Goal: Task Accomplishment & Management: Manage account settings

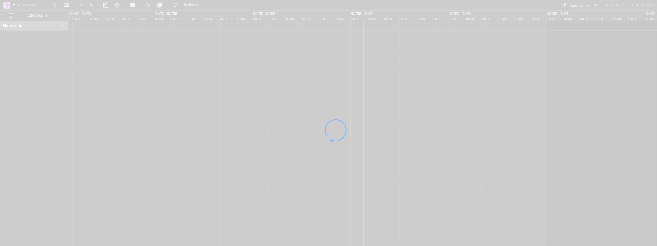
drag, startPoint x: 426, startPoint y: 108, endPoint x: 407, endPoint y: 107, distance: 19.3
click at [407, 107] on div at bounding box center [328, 123] width 657 height 246
drag, startPoint x: 466, startPoint y: 124, endPoint x: 441, endPoint y: 125, distance: 25.0
click at [441, 125] on fb-flight-board "- Refresh Quick Links All Aircraft No results 0 0 00:00 04:00 08:00 12:00 16:00…" at bounding box center [328, 124] width 657 height 241
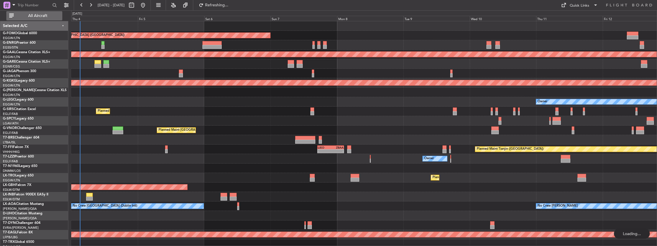
click at [39, 17] on span "All Aircraft" at bounding box center [38, 16] width 46 height 4
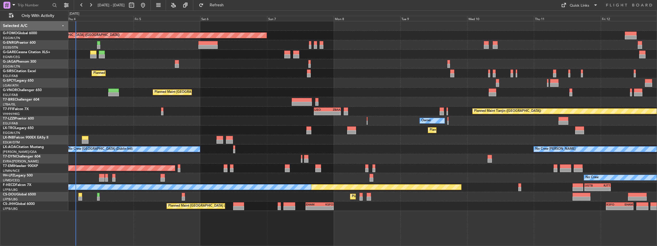
click at [231, 200] on div "Planned Maint [GEOGRAPHIC_DATA] ([GEOGRAPHIC_DATA]) Planned Maint [GEOGRAPHIC_D…" at bounding box center [362, 196] width 588 height 9
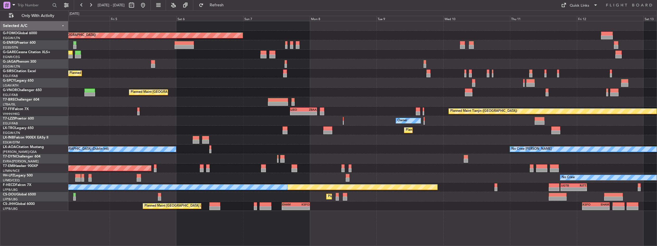
click at [604, 195] on div at bounding box center [613, 195] width 19 height 4
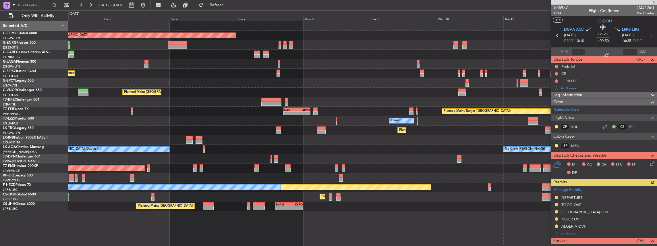
click at [653, 3] on div at bounding box center [604, 2] width 106 height 5
click at [655, 1] on span at bounding box center [654, 2] width 6 height 5
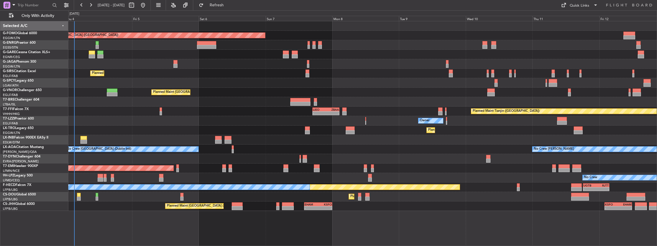
click at [583, 210] on div "Planned Maint [GEOGRAPHIC_DATA] ([GEOGRAPHIC_DATA]) Planned Maint [GEOGRAPHIC_D…" at bounding box center [362, 133] width 589 height 225
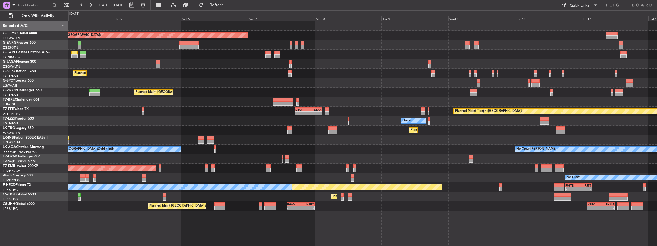
click at [584, 212] on div "Planned Maint [GEOGRAPHIC_DATA] ([GEOGRAPHIC_DATA]) Planned Maint [GEOGRAPHIC_D…" at bounding box center [362, 133] width 589 height 225
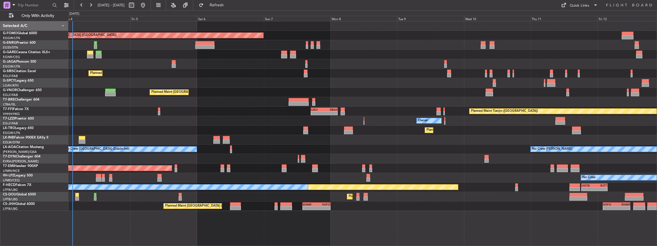
click at [520, 216] on div "Planned Maint [GEOGRAPHIC_DATA] ([GEOGRAPHIC_DATA]) Planned Maint [GEOGRAPHIC_D…" at bounding box center [362, 133] width 589 height 225
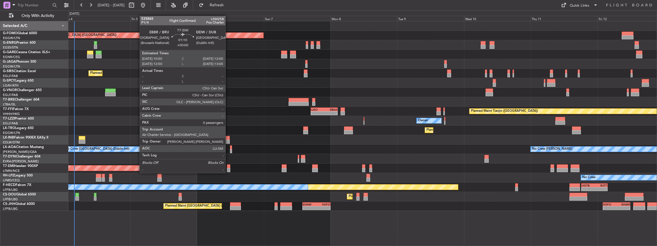
click at [228, 168] on div at bounding box center [228, 170] width 3 height 4
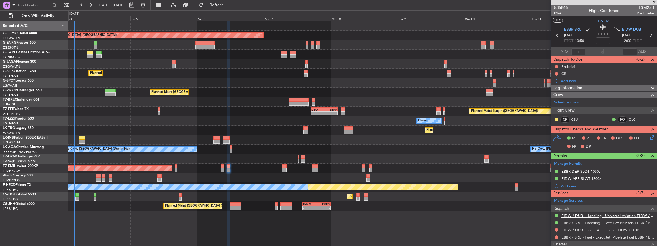
click at [571, 213] on link "EIDW / DUB - Handling - Universal Aviation EIDW / DUB" at bounding box center [607, 215] width 93 height 5
click at [582, 215] on link "EIDW / DUB - Handling - Universal Aviation EIDW / DUB" at bounding box center [607, 215] width 93 height 5
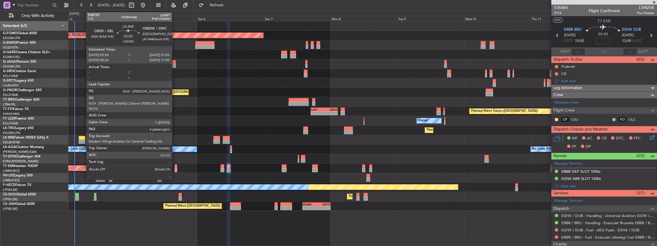
click at [83, 137] on div at bounding box center [82, 138] width 7 height 4
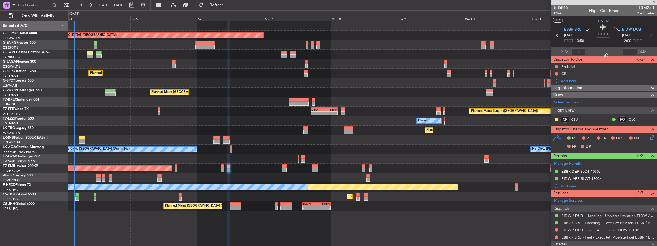
type input "+00:05"
type input "6"
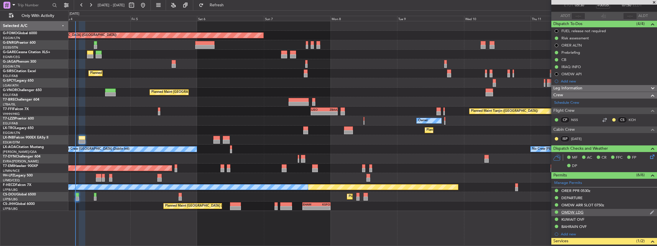
scroll to position [96, 0]
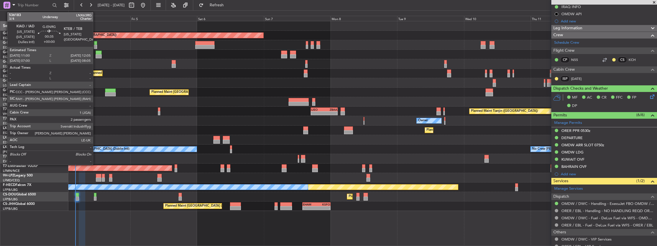
click at [96, 42] on div at bounding box center [95, 43] width 3 height 4
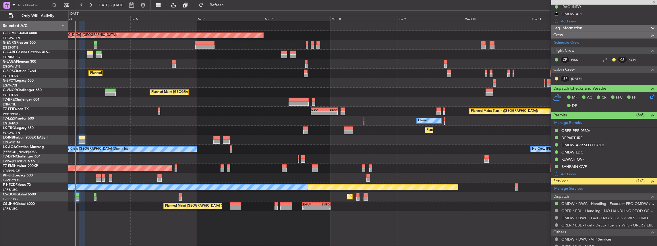
type input "2"
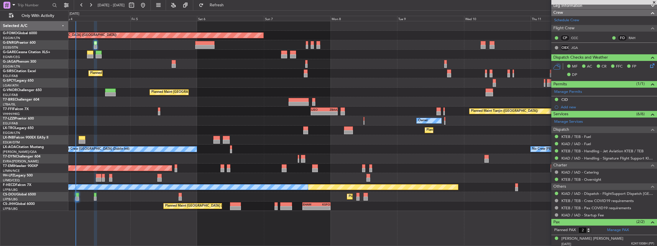
scroll to position [110, 0]
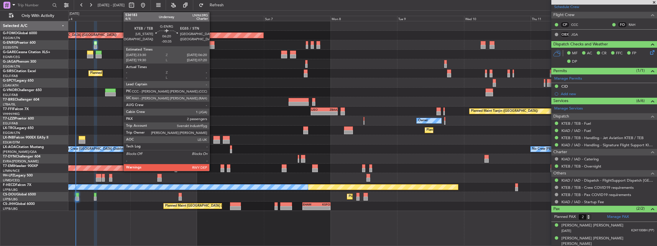
click at [212, 45] on div at bounding box center [204, 47] width 19 height 4
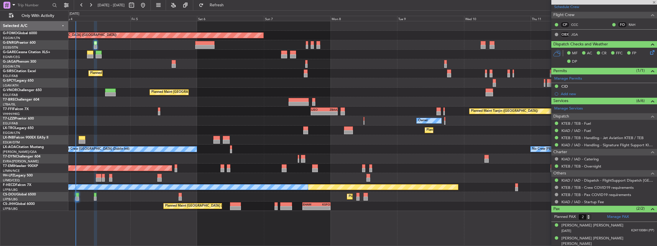
type input "-00:35"
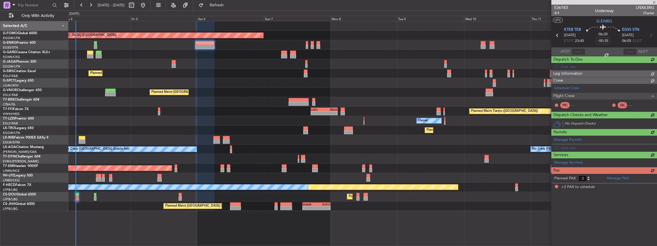
scroll to position [0, 0]
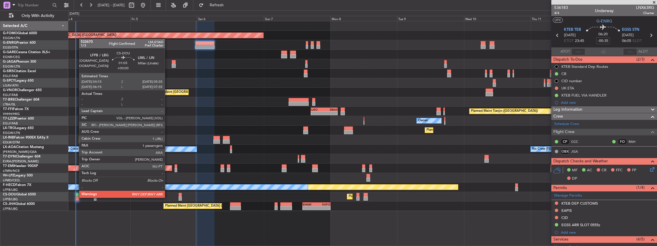
click at [76, 197] on div at bounding box center [77, 198] width 4 height 4
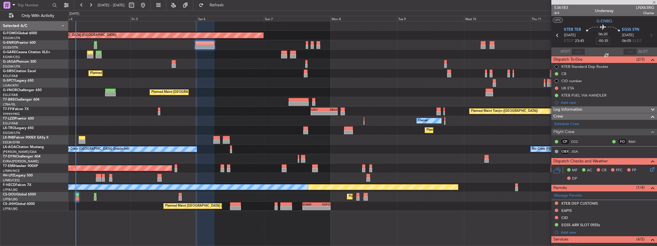
type input "1"
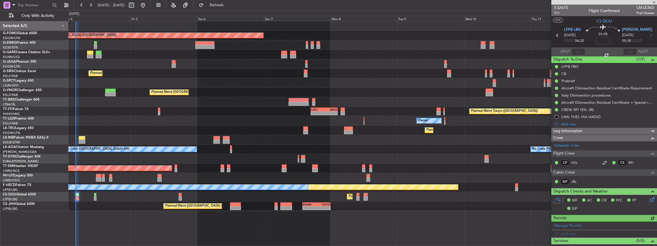
click at [639, 7] on span "LMJ236D" at bounding box center [645, 8] width 18 height 6
copy span "LMJ236D"
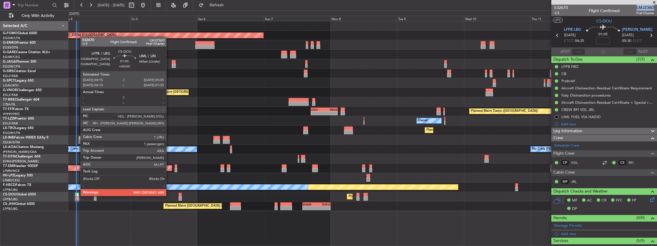
click at [77, 195] on div at bounding box center [77, 195] width 4 height 4
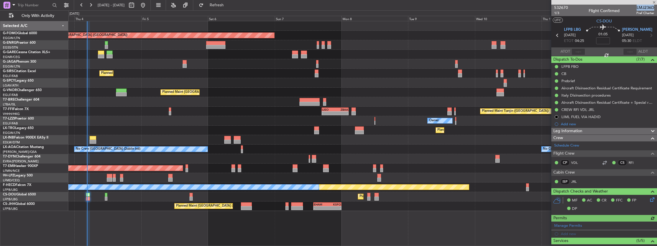
click at [257, 159] on div "AOG Maint Riga (Riga Intl)" at bounding box center [362, 158] width 588 height 9
click at [578, 51] on input "text" at bounding box center [578, 51] width 14 height 7
type input "04:26"
click at [600, 51] on div at bounding box center [603, 51] width 7 height 7
